Goal: Transaction & Acquisition: Obtain resource

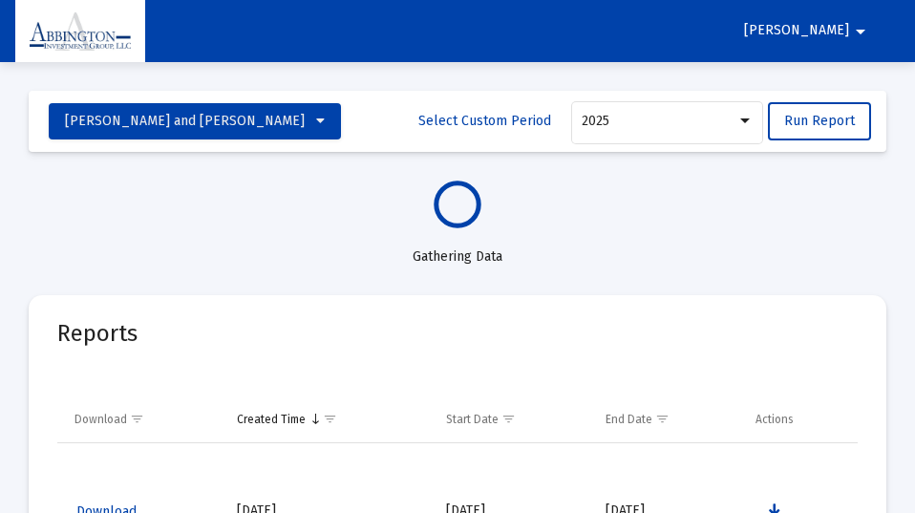
click at [860, 29] on mat-icon "arrow_drop_down" at bounding box center [860, 31] width 23 height 38
click at [859, 83] on button "Logout" at bounding box center [856, 81] width 107 height 46
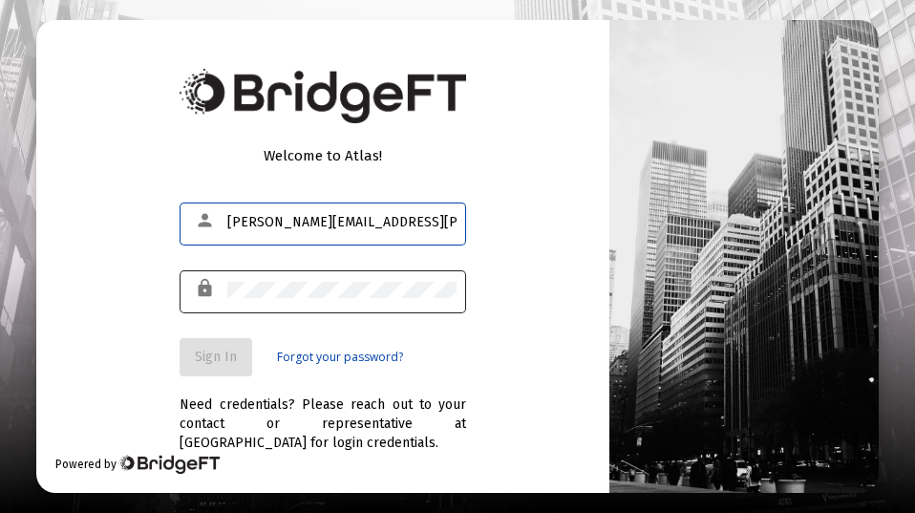
type input "[PERSON_NAME][EMAIL_ADDRESS][PERSON_NAME][DOMAIN_NAME]"
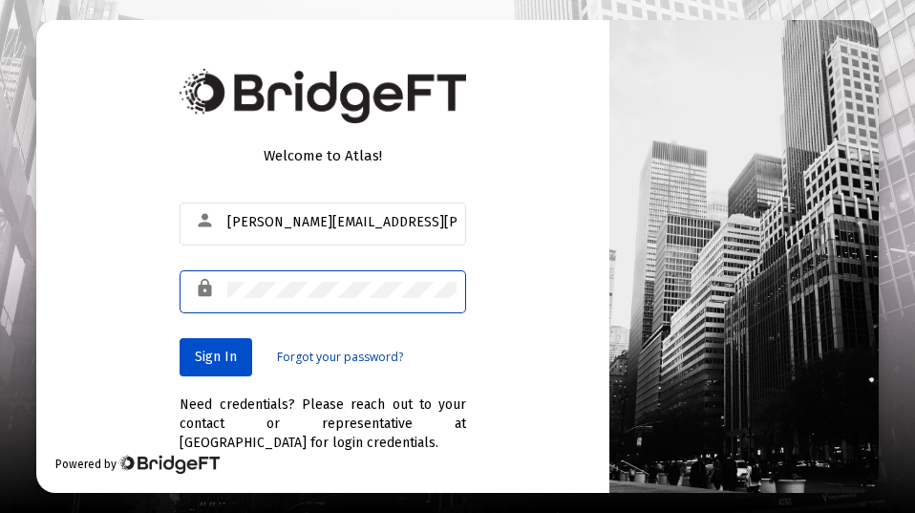
click at [224, 349] on span "Sign In" at bounding box center [216, 356] width 42 height 16
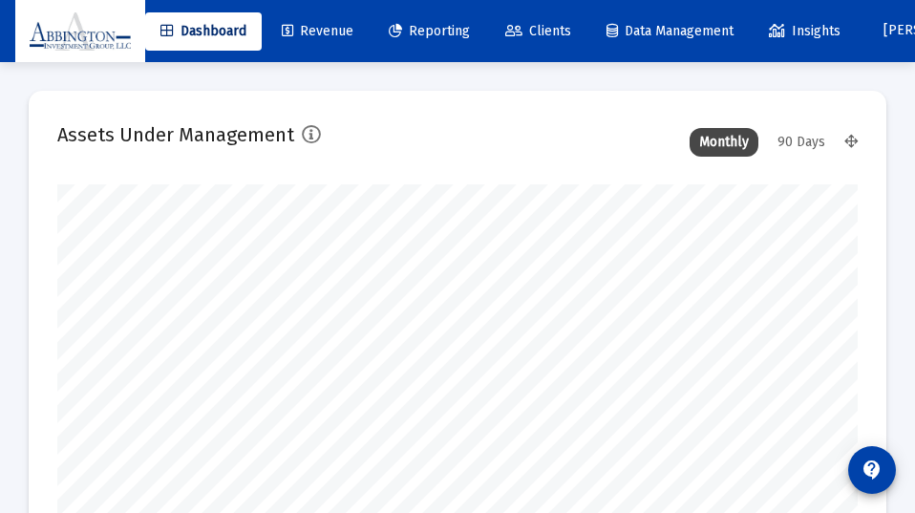
type input "2025-08-26"
click at [445, 28] on span "Reporting" at bounding box center [429, 31] width 81 height 16
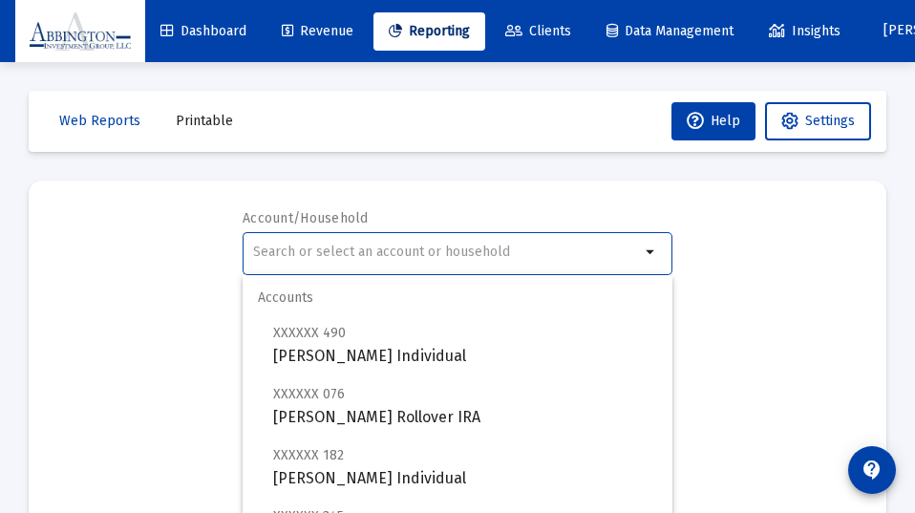
click at [261, 250] on input "text" at bounding box center [446, 251] width 387 height 15
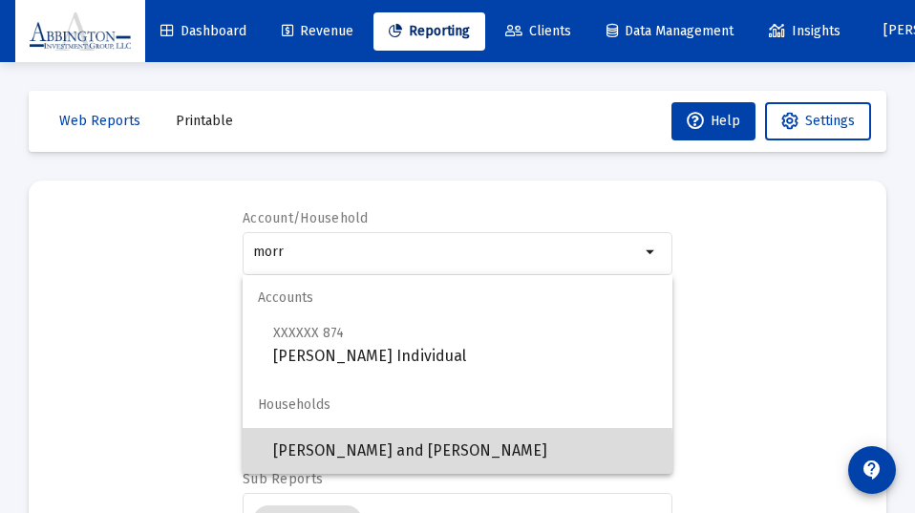
click at [337, 458] on span "Colin Morris and Sile Marrinan" at bounding box center [465, 451] width 384 height 46
type input "Colin Morris and Sile Marrinan"
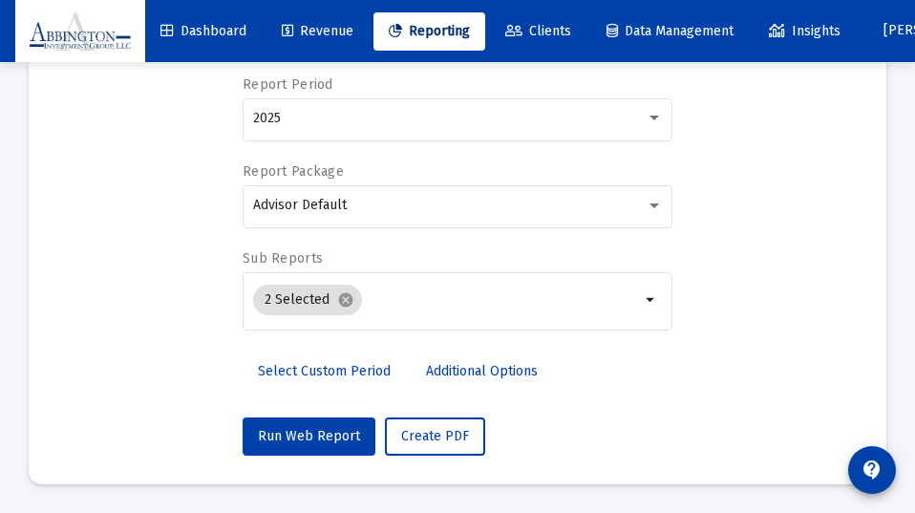
scroll to position [221, 0]
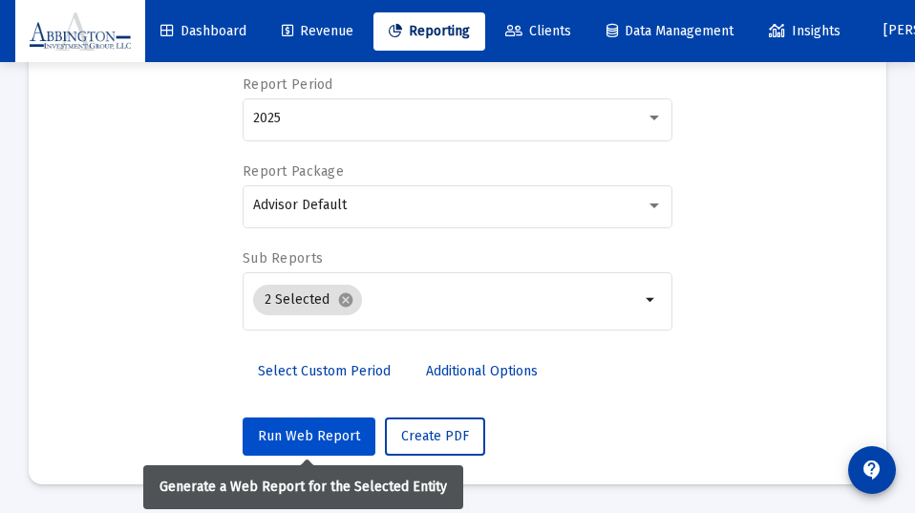
click at [305, 425] on button "Run Web Report" at bounding box center [309, 436] width 133 height 38
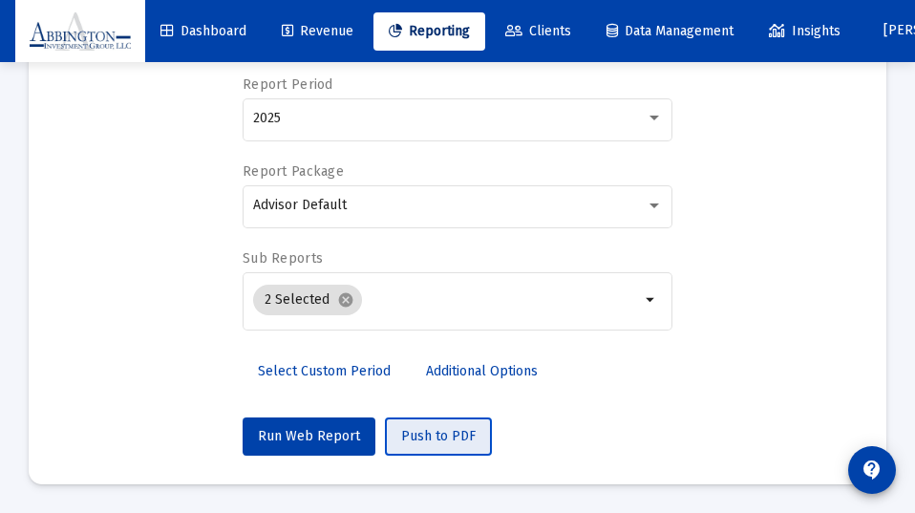
click at [435, 432] on span "Push to PDF" at bounding box center [438, 436] width 74 height 16
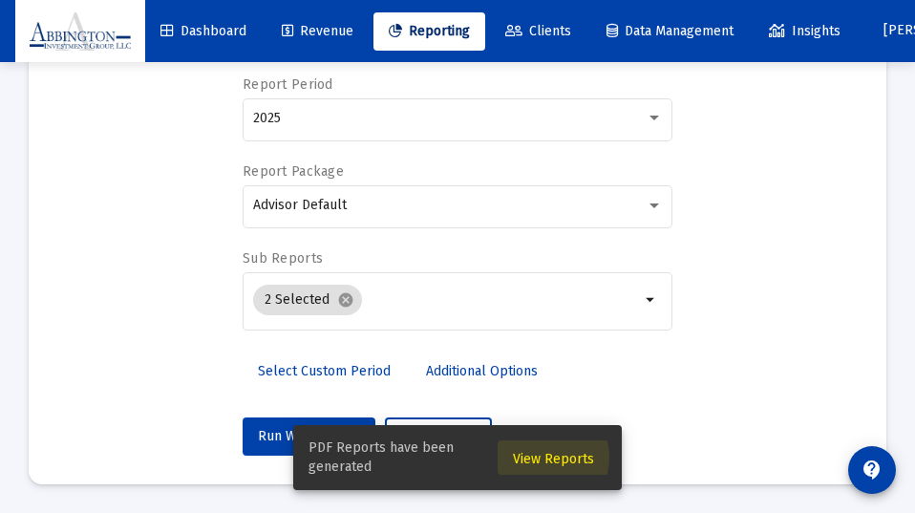
click at [549, 457] on span "View Reports" at bounding box center [553, 459] width 81 height 16
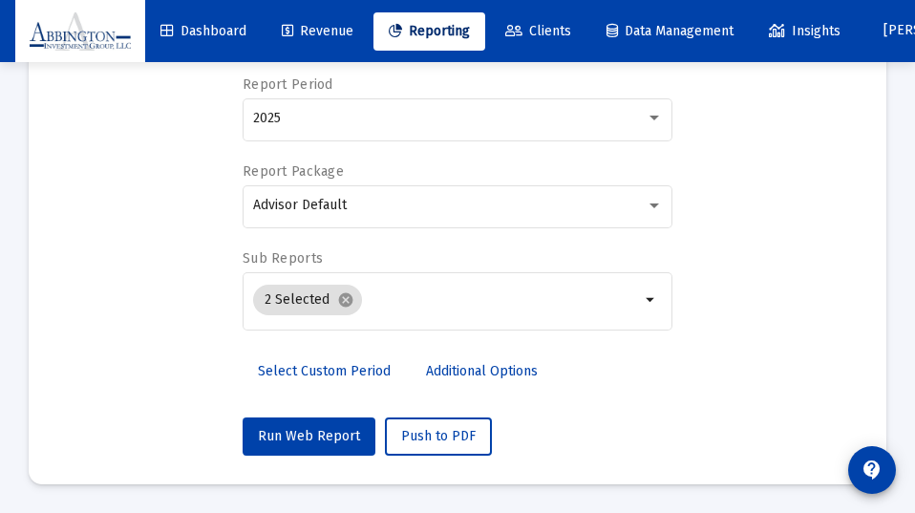
scroll to position [62, 0]
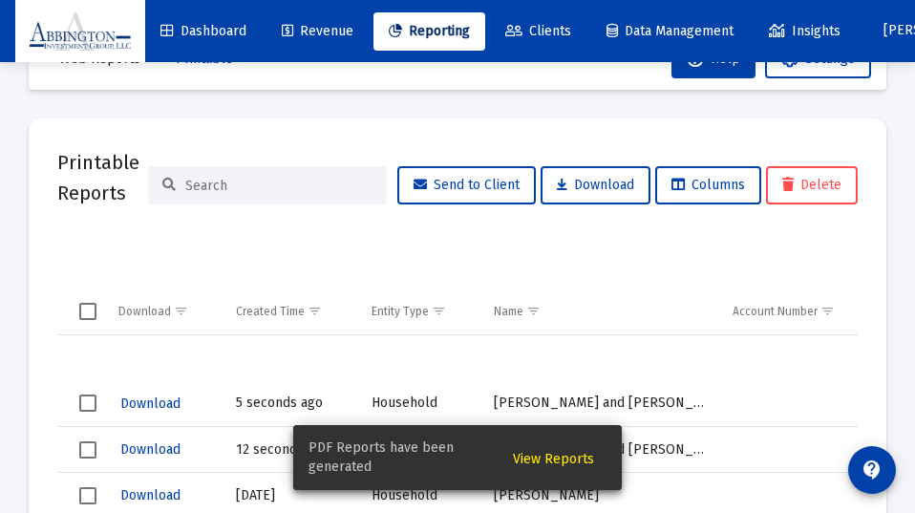
click at [150, 402] on span "Download" at bounding box center [150, 403] width 60 height 16
